Goal: Complete application form

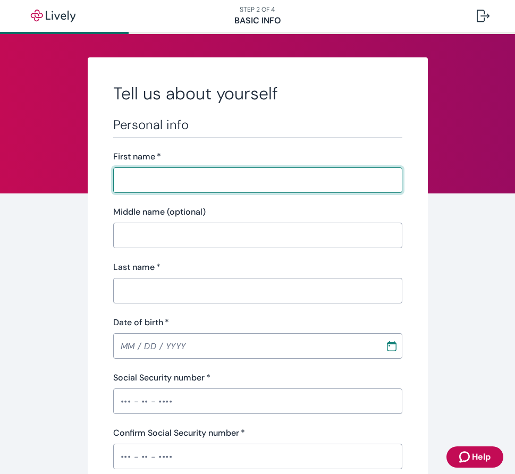
click at [157, 176] on input "First name   *" at bounding box center [254, 180] width 282 height 21
type input "[PERSON_NAME]"
type input "[PHONE_NUMBER]"
type input "[STREET_ADDRESS] 3F"
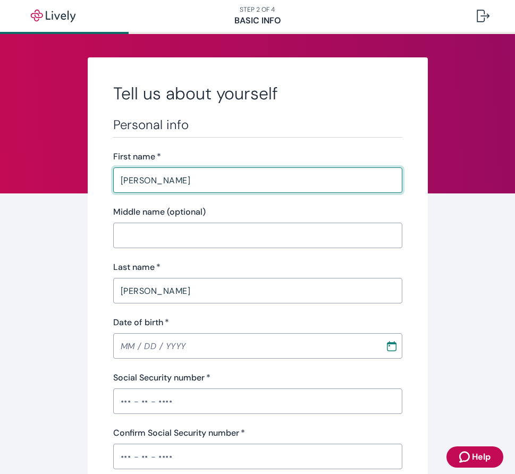
type input "[GEOGRAPHIC_DATA]"
type input "NY"
type input "11238"
click at [132, 345] on input "MM / DD / YYYY" at bounding box center [245, 346] width 265 height 21
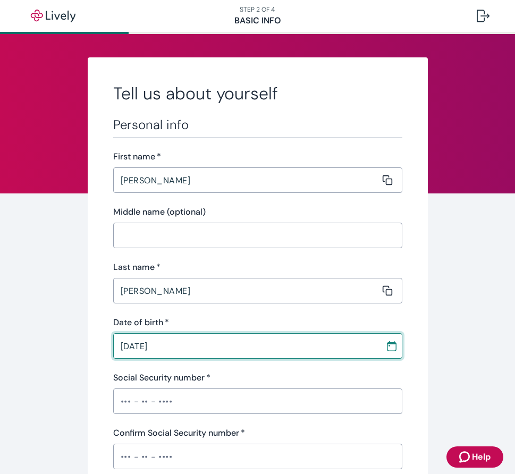
type input "[DATE]"
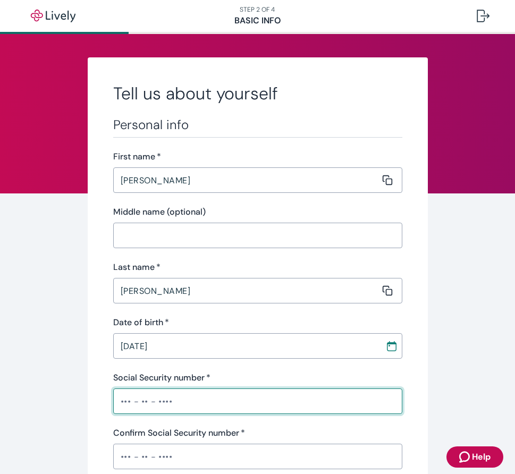
click at [171, 409] on input "Social Security number   *" at bounding box center [257, 401] width 289 height 21
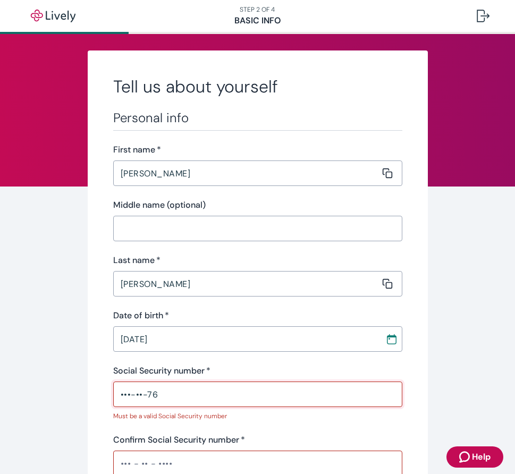
drag, startPoint x: 161, startPoint y: 396, endPoint x: 107, endPoint y: 395, distance: 53.7
type input "•"
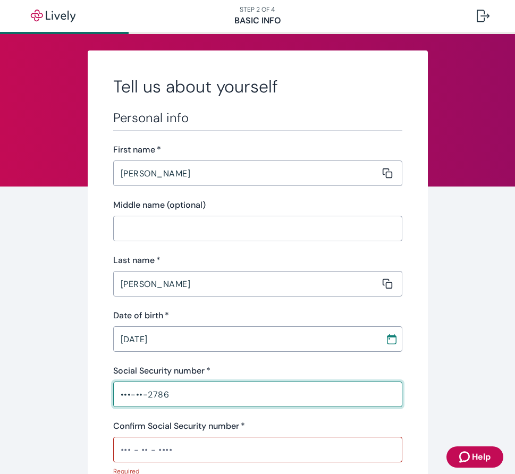
type input "•••-••-2786"
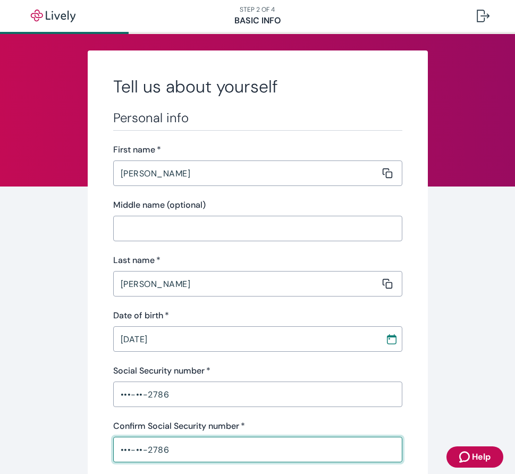
type input "•••-••-2786"
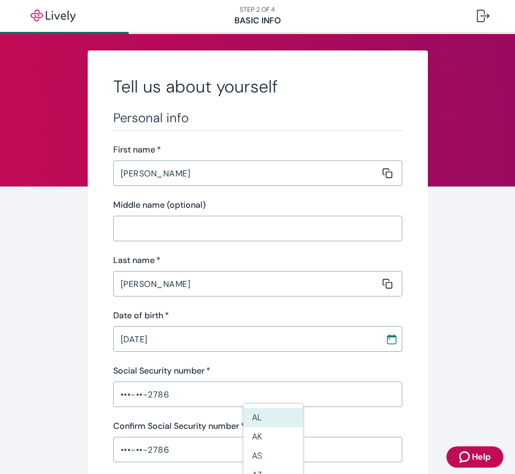
scroll to position [258, 0]
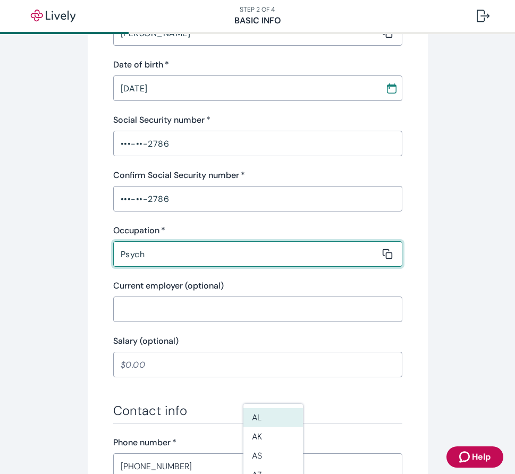
type input "Psychotherapist"
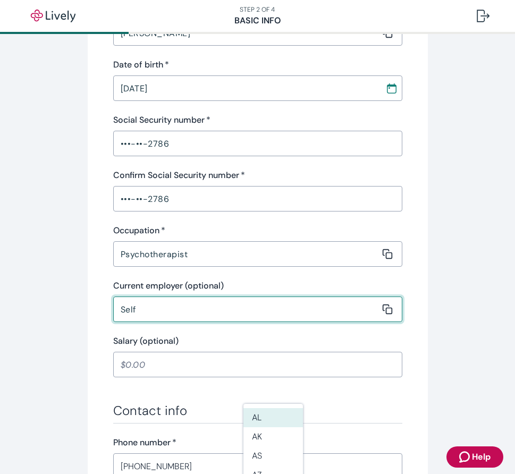
type input "Self"
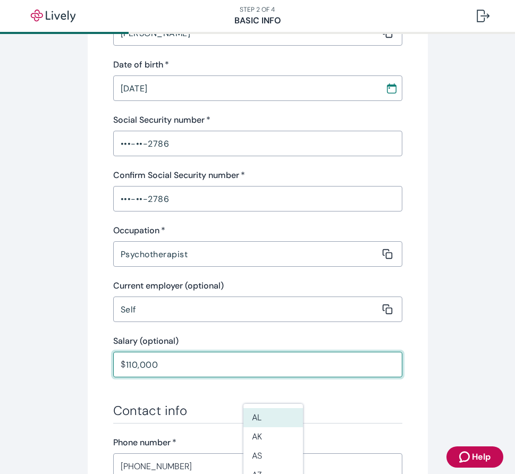
type input "110,000.00"
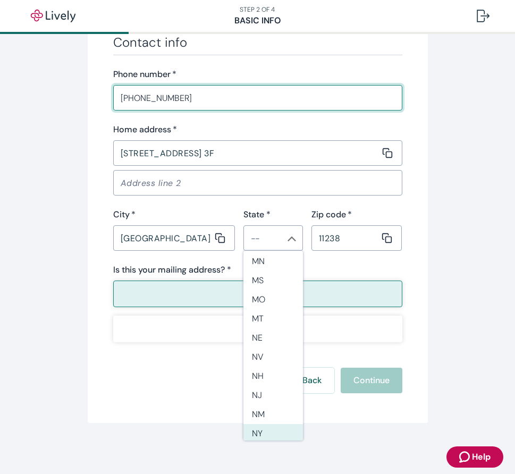
scroll to position [0, 0]
type input "NY"
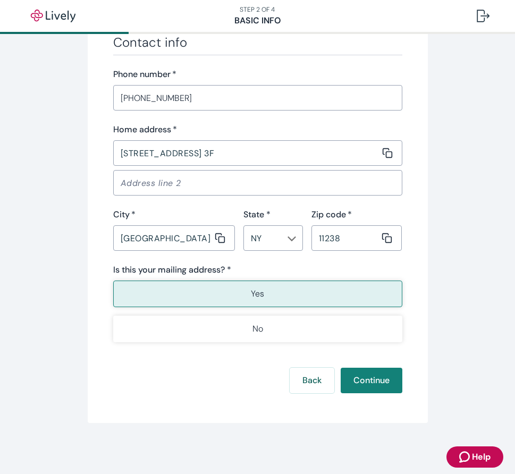
click at [215, 370] on div "Back Continue" at bounding box center [257, 381] width 289 height 26
click at [379, 383] on button "Continue" at bounding box center [372, 381] width 62 height 26
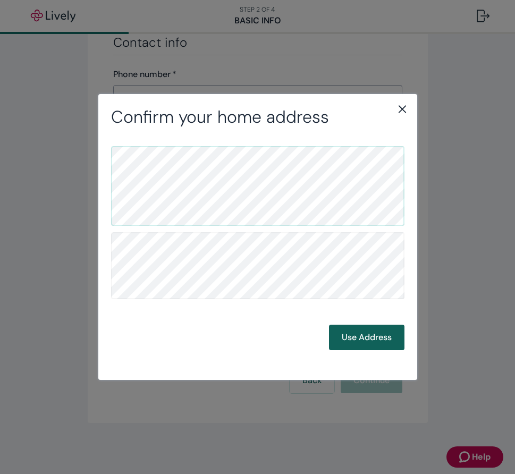
click at [366, 340] on button "Use Address" at bounding box center [367, 338] width 76 height 26
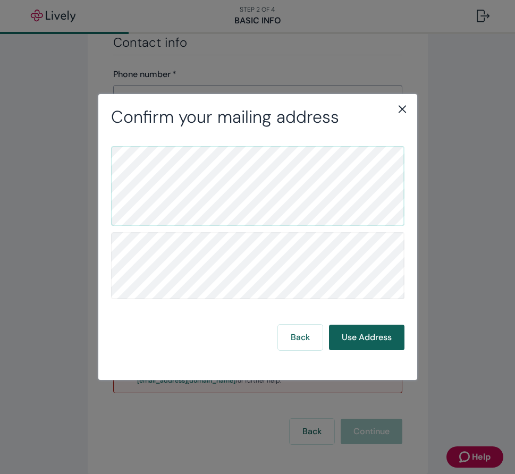
click at [366, 340] on button "Use Address" at bounding box center [367, 338] width 76 height 26
drag, startPoint x: 241, startPoint y: 341, endPoint x: 265, endPoint y: 351, distance: 26.0
click at [243, 344] on div "Back Use Address" at bounding box center [258, 338] width 294 height 26
click at [363, 339] on button "Use Address" at bounding box center [367, 338] width 76 height 26
click at [305, 335] on button "Back" at bounding box center [300, 338] width 45 height 26
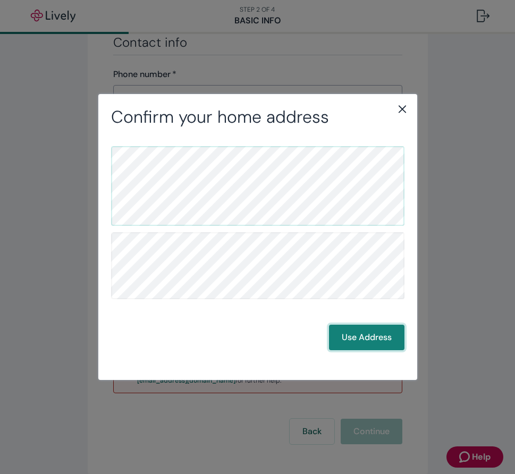
click at [381, 343] on button "Use Address" at bounding box center [367, 338] width 76 height 26
click at [379, 343] on button "Use Address" at bounding box center [367, 338] width 76 height 26
click at [410, 104] on div "Confirm your mailing address Back Use Address" at bounding box center [257, 237] width 319 height 286
click at [405, 110] on icon "close" at bounding box center [402, 109] width 13 height 13
